Goal: Complete application form: Complete application form

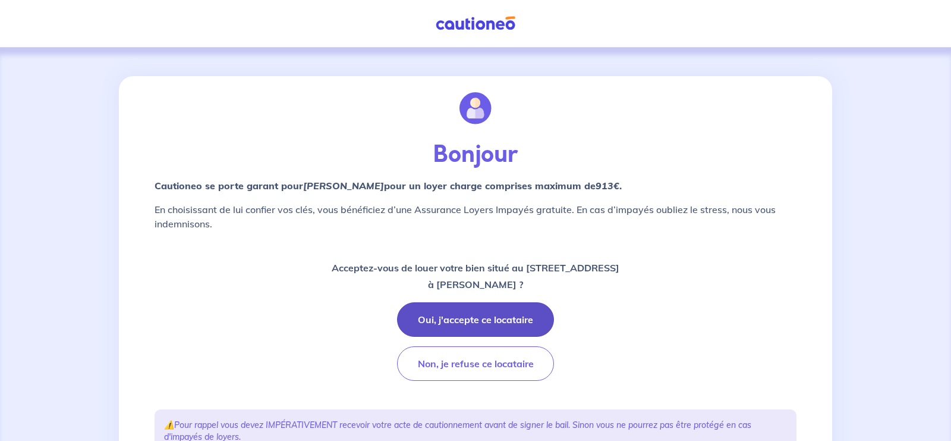
click at [497, 320] on button "Oui, j'accepte ce locataire" at bounding box center [475, 319] width 157 height 34
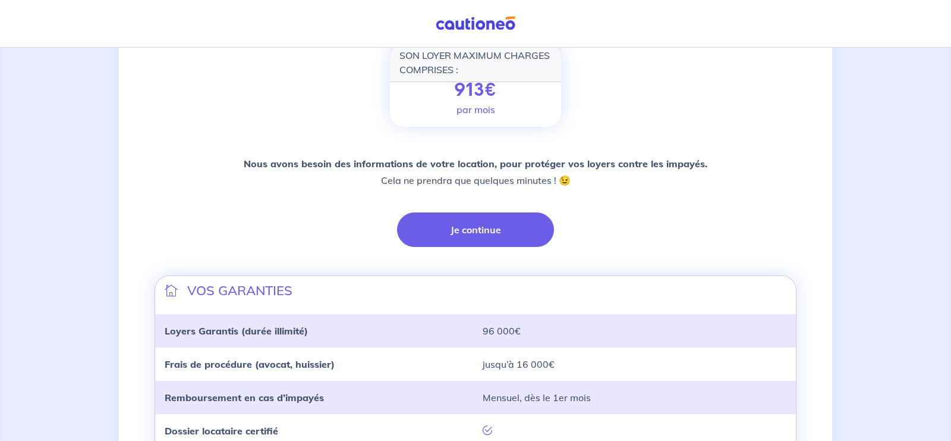
scroll to position [181, 0]
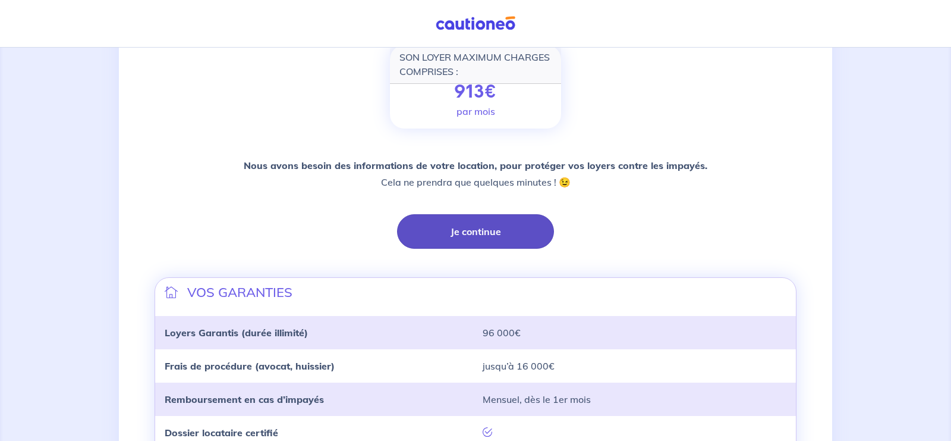
click at [504, 232] on button "Je continue" at bounding box center [475, 231] width 157 height 34
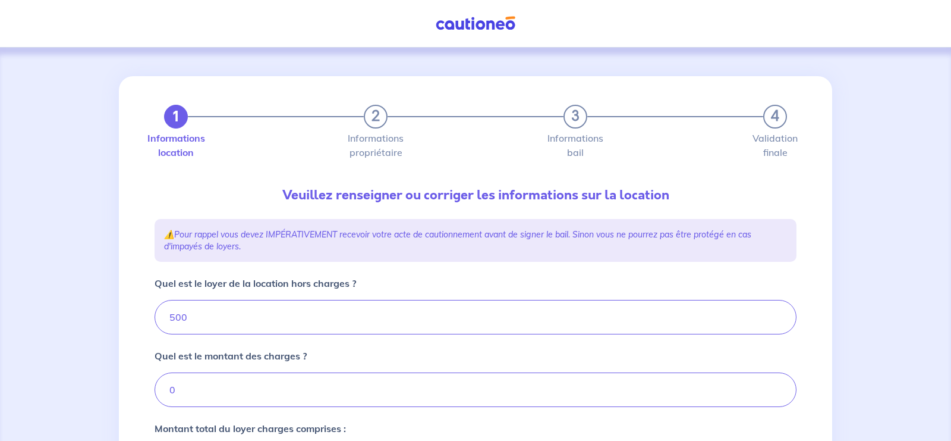
type input "500"
drag, startPoint x: 206, startPoint y: 317, endPoint x: 146, endPoint y: 318, distance: 60.6
click at [155, 318] on input "500" at bounding box center [476, 317] width 642 height 34
type input "78"
type input "7"
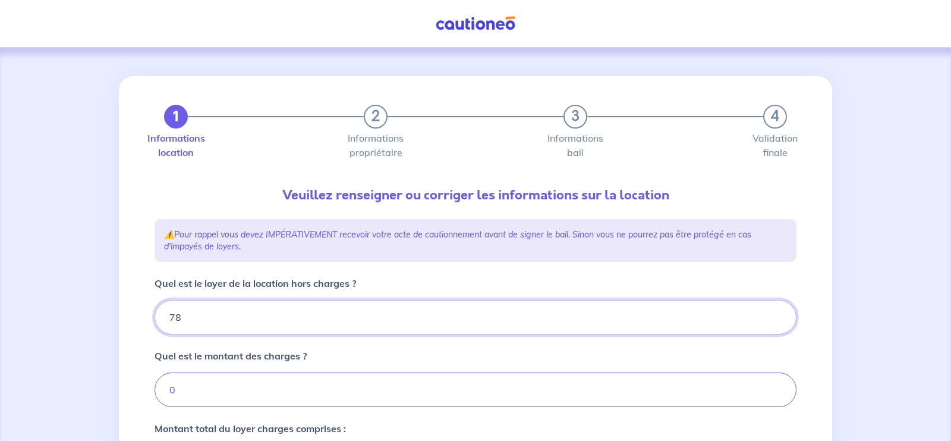
type input "782"
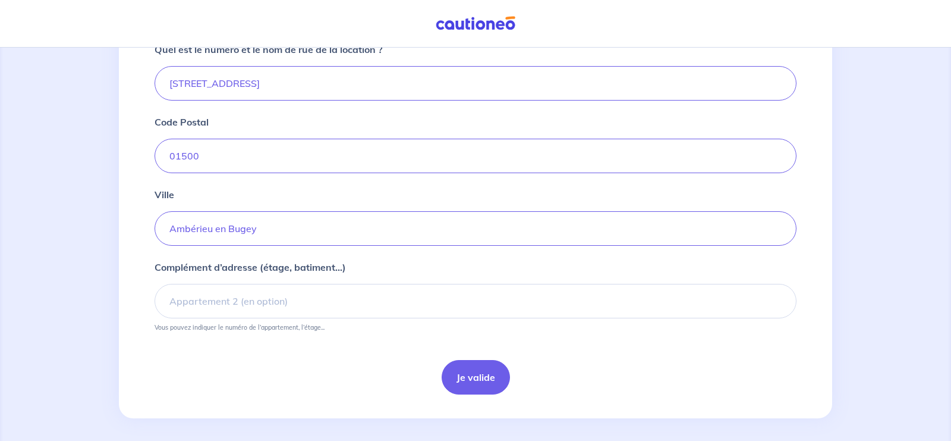
scroll to position [470, 0]
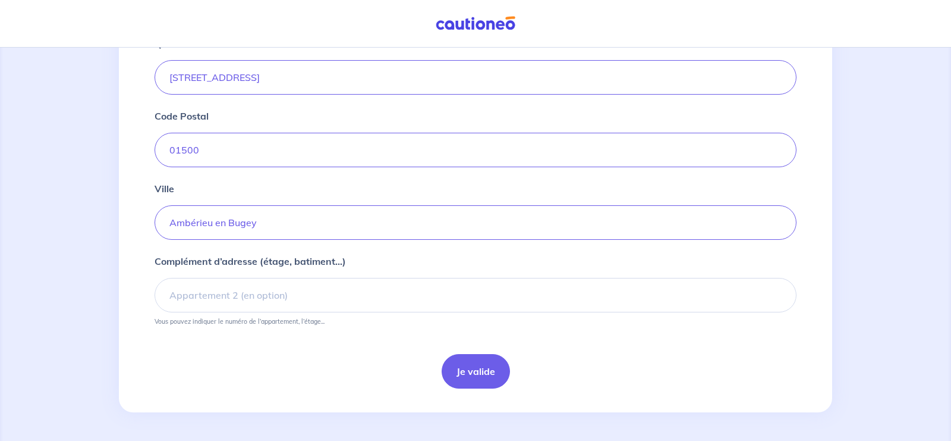
type input "782"
click at [229, 296] on input "Complément d’adresse (étage, batiment...)" at bounding box center [476, 295] width 642 height 34
type input "appartement duplex"
click at [472, 375] on button "Je valide" at bounding box center [476, 371] width 68 height 34
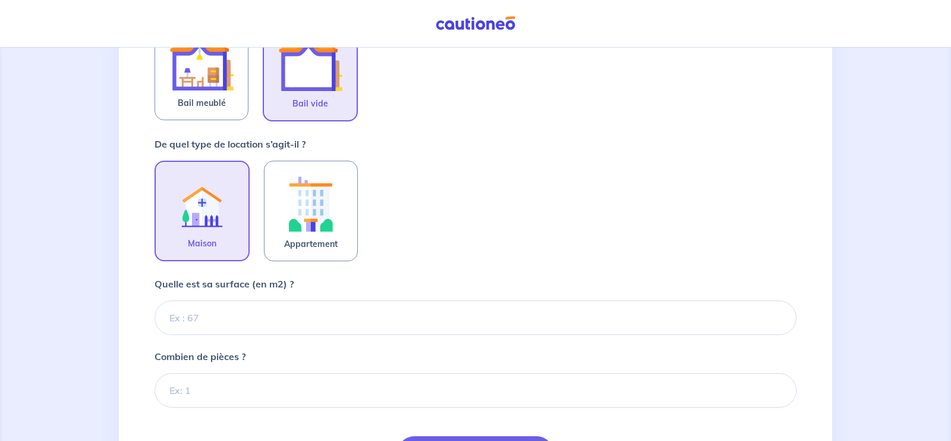
scroll to position [284, 0]
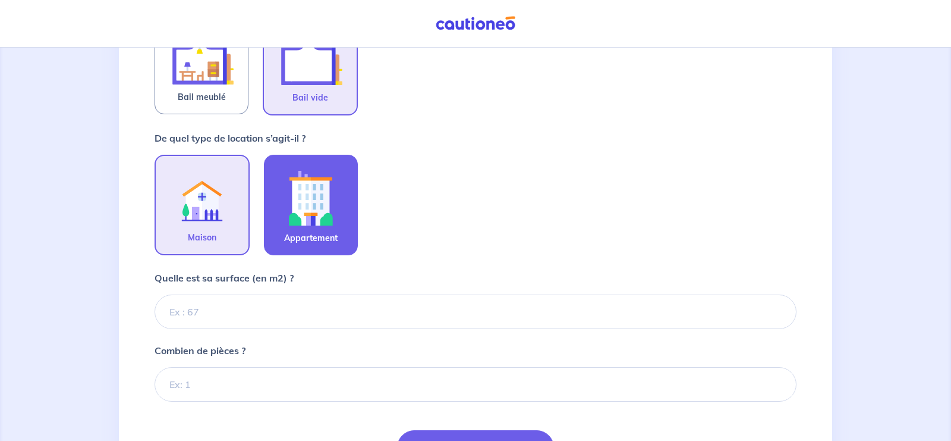
click at [324, 176] on img at bounding box center [311, 198] width 64 height 66
click at [0, 0] on input "Appartement" at bounding box center [0, 0] width 0 height 0
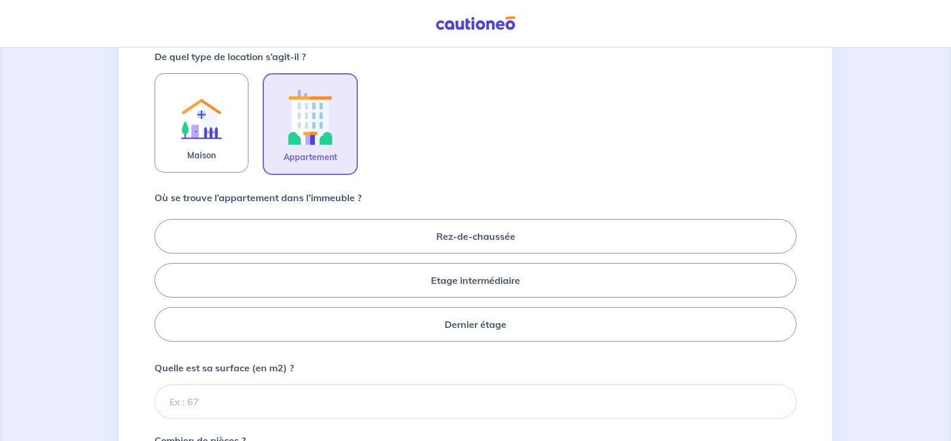
scroll to position [371, 0]
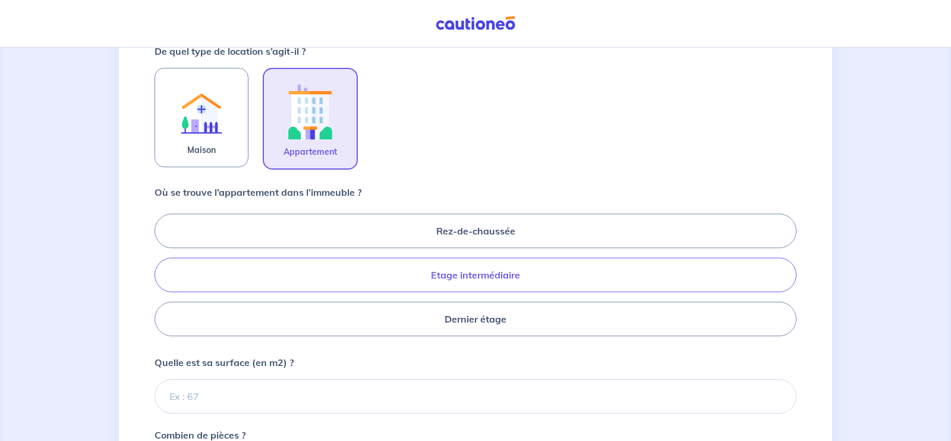
click at [468, 274] on label "Etage intermédiaire" at bounding box center [476, 274] width 642 height 34
click at [162, 274] on input "Etage intermédiaire" at bounding box center [159, 275] width 8 height 8
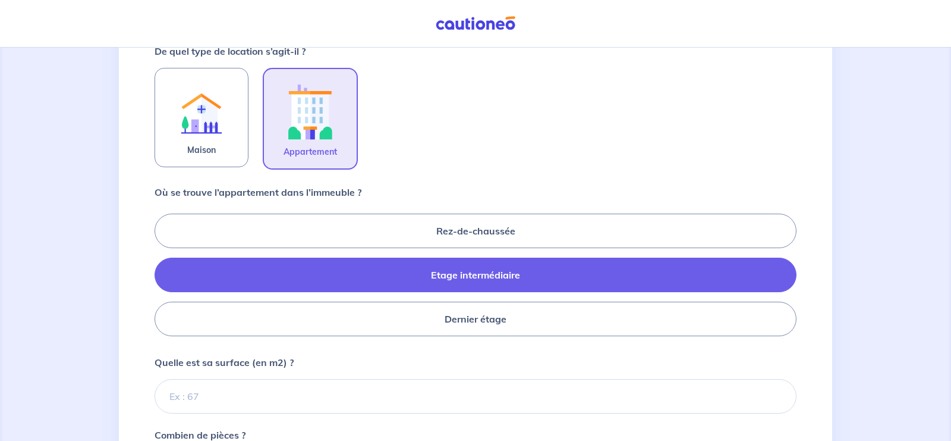
radio input "true"
click at [460, 312] on label "Dernier étage" at bounding box center [476, 318] width 642 height 34
click at [162, 278] on input "Dernier étage" at bounding box center [159, 275] width 8 height 8
radio input "true"
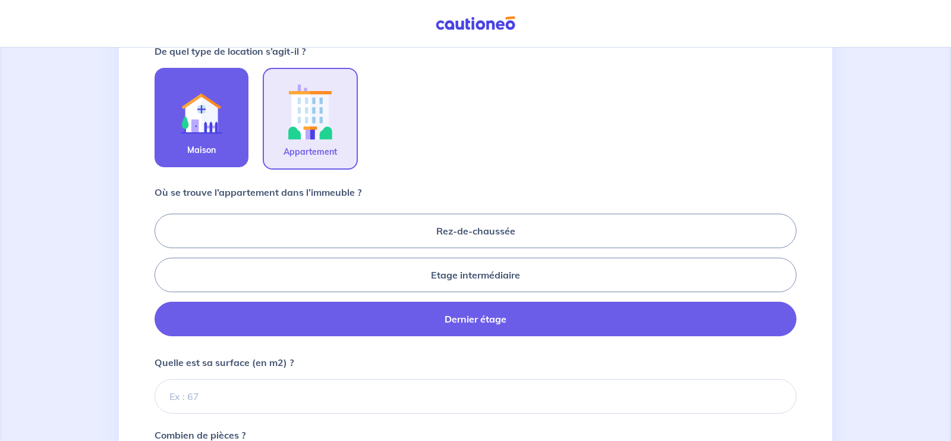
click at [220, 138] on img at bounding box center [201, 110] width 64 height 65
click at [0, 0] on input "Maison" at bounding box center [0, 0] width 0 height 0
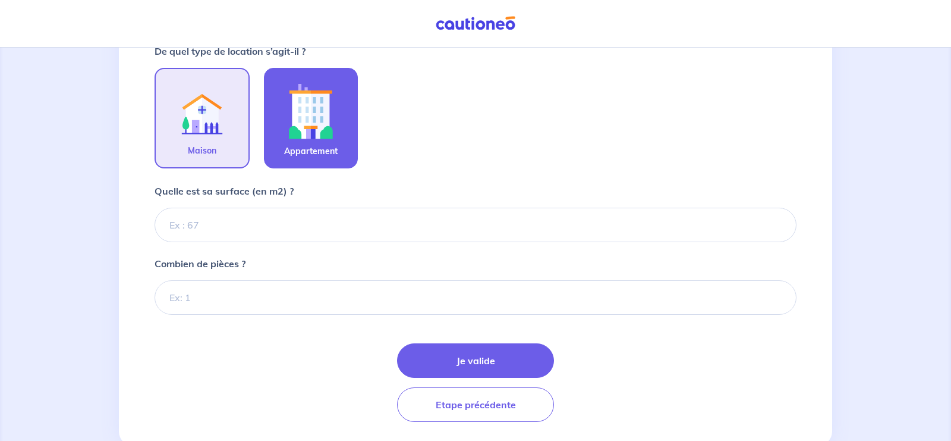
click at [323, 128] on img at bounding box center [311, 111] width 64 height 66
click at [0, 0] on input "Appartement" at bounding box center [0, 0] width 0 height 0
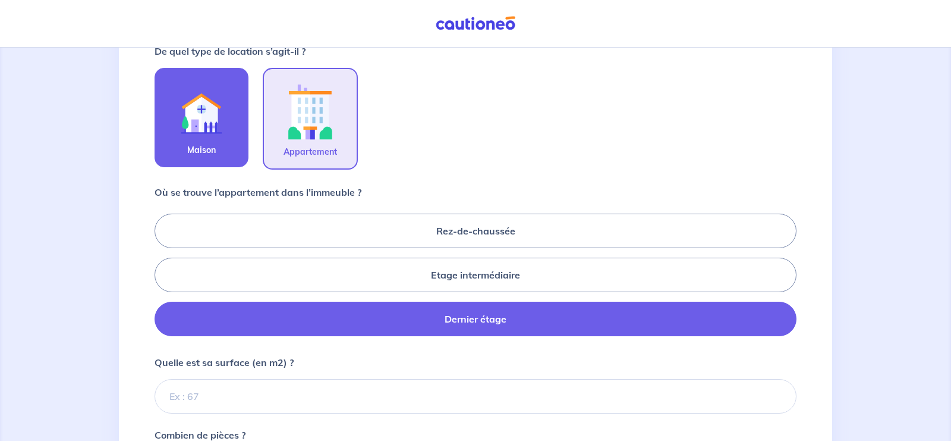
click at [210, 137] on img at bounding box center [201, 110] width 64 height 65
click at [0, 0] on input "Maison" at bounding box center [0, 0] width 0 height 0
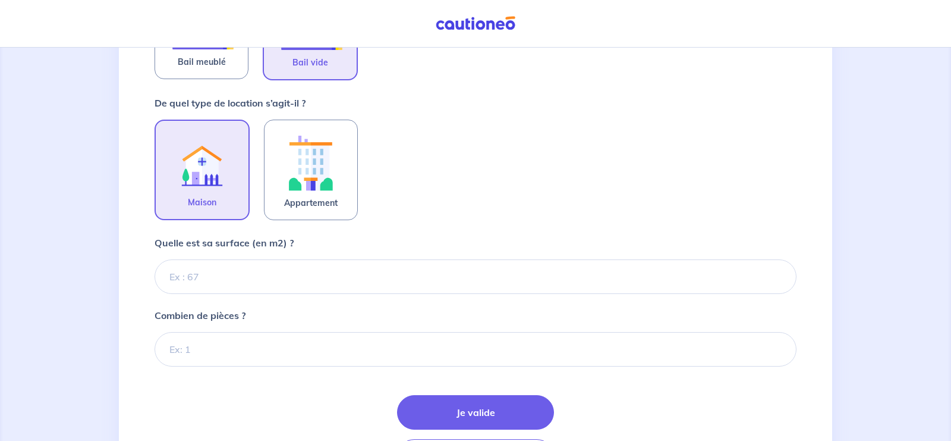
scroll to position [329, 0]
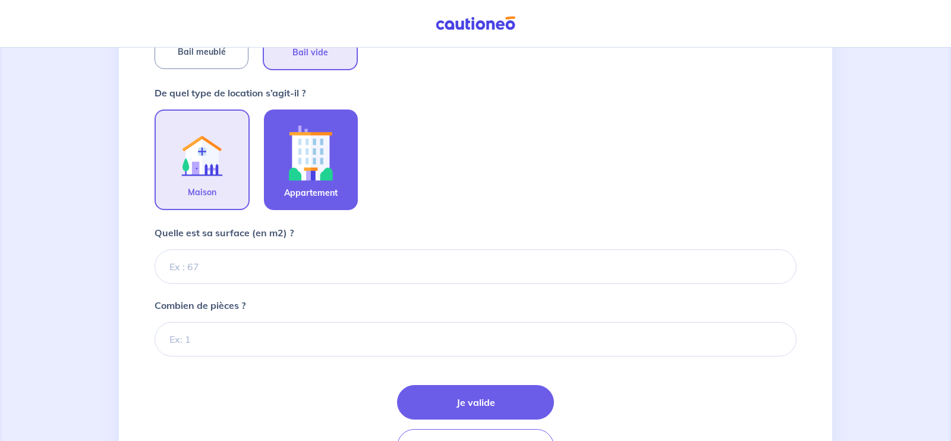
click at [301, 153] on img at bounding box center [311, 153] width 64 height 66
click at [0, 0] on input "Appartement" at bounding box center [0, 0] width 0 height 0
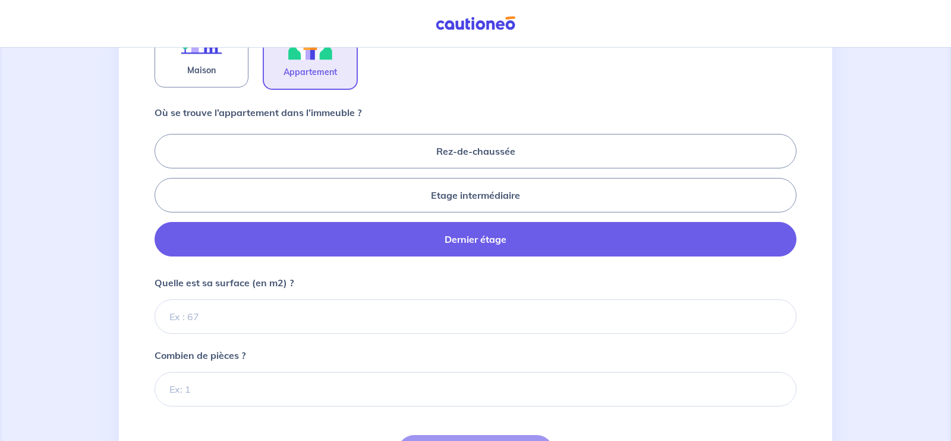
scroll to position [417, 0]
